Goal: Task Accomplishment & Management: Manage account settings

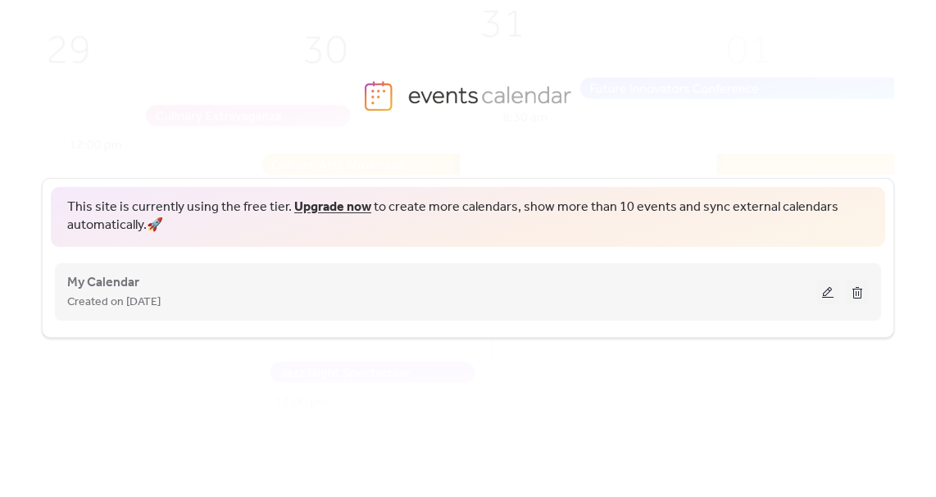
click at [825, 290] on button at bounding box center [827, 292] width 23 height 25
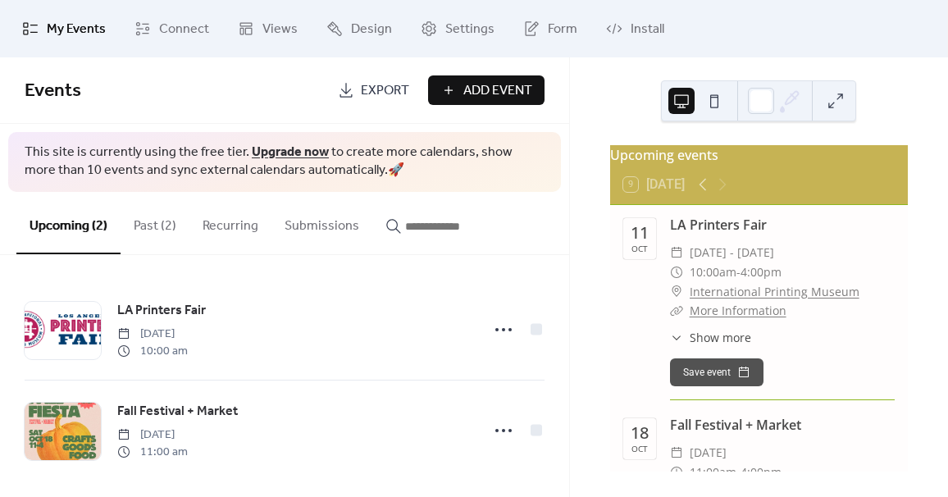
click at [148, 222] on button "Past (2)" at bounding box center [154, 222] width 69 height 61
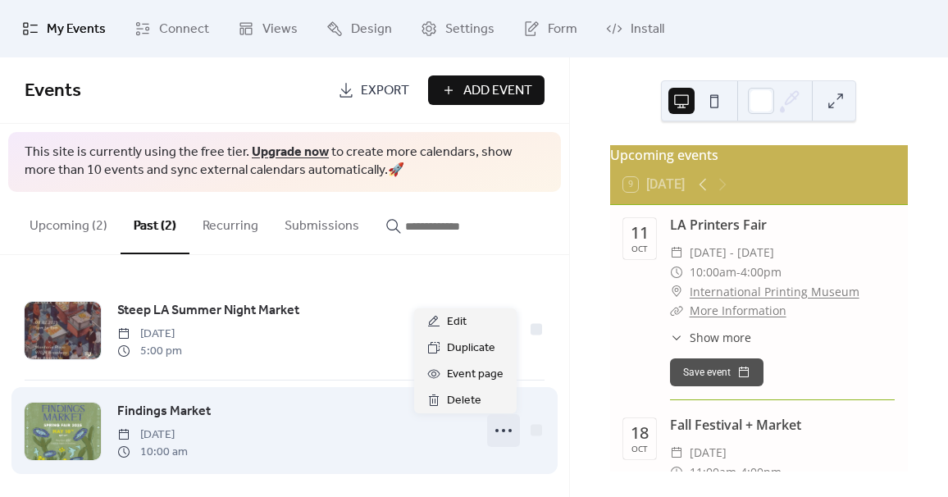
click at [496, 427] on icon at bounding box center [503, 430] width 26 height 26
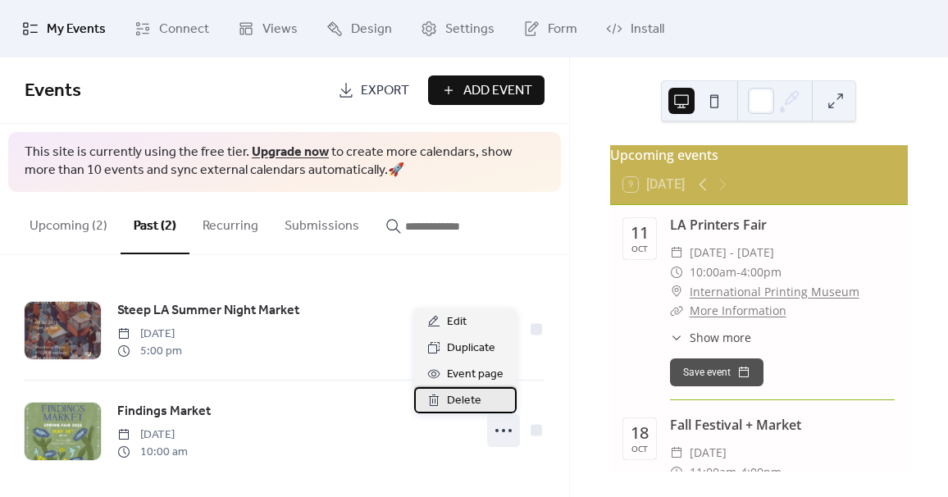
click at [461, 402] on span "Delete" at bounding box center [464, 401] width 34 height 20
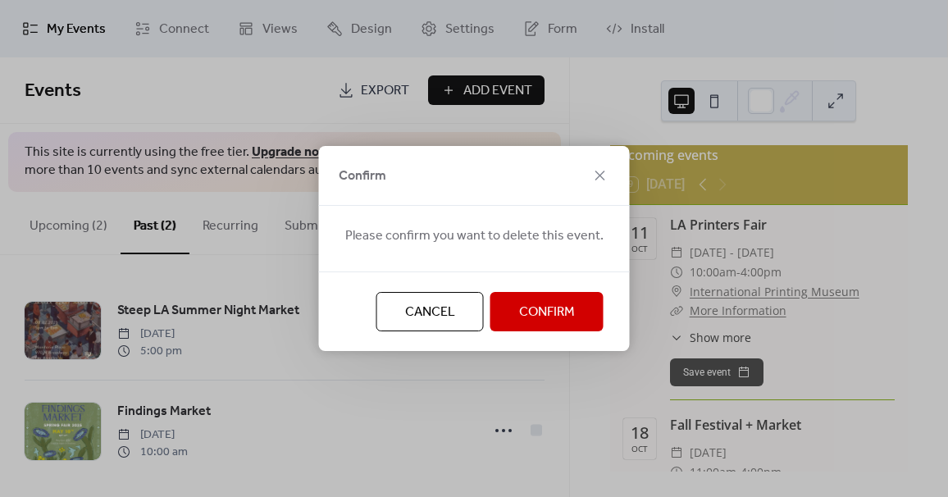
click at [538, 315] on span "Confirm" at bounding box center [547, 312] width 56 height 20
